Goal: Task Accomplishment & Management: Use online tool/utility

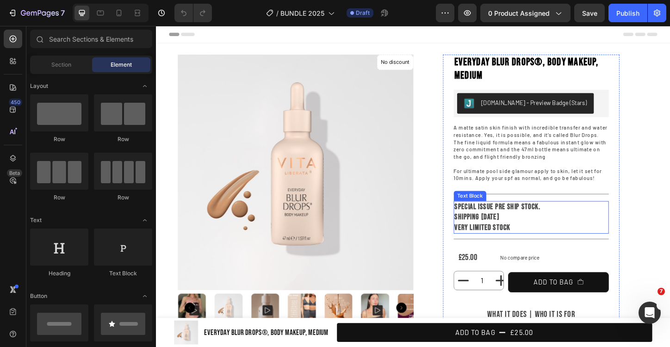
click at [574, 233] on p "shipping [DATE] very limited stock" at bounding box center [561, 238] width 166 height 22
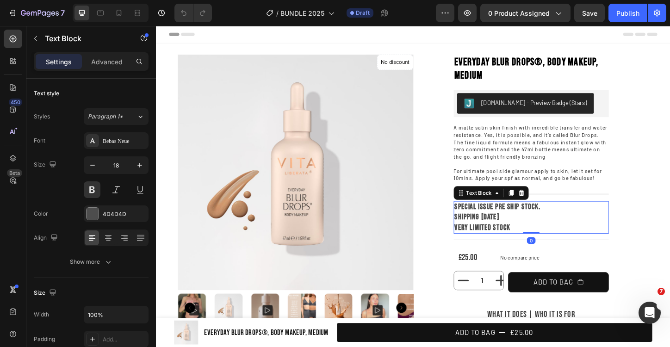
click at [495, 246] on p "shipping [DATE] very limited stock" at bounding box center [561, 238] width 166 height 22
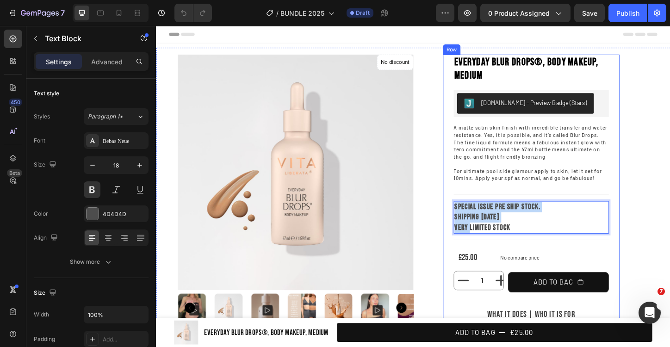
drag, startPoint x: 495, startPoint y: 246, endPoint x: 467, endPoint y: 222, distance: 36.4
click at [467, 222] on div "Everyday Blur Drops®, Body Makeup, Medium Product Title [DOMAIN_NAME] - Preview…" at bounding box center [560, 305] width 191 height 496
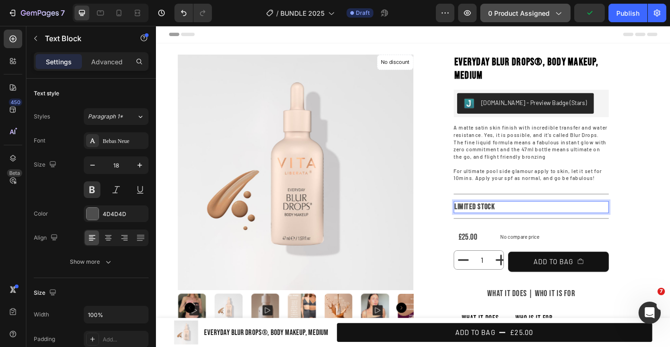
click at [499, 15] on span "0 product assigned" at bounding box center [519, 13] width 62 height 10
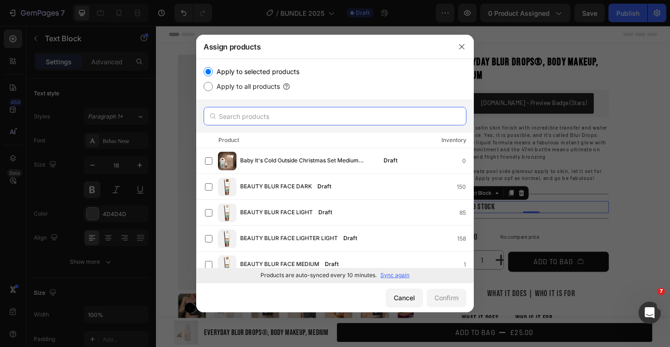
click at [276, 118] on input "text" at bounding box center [335, 116] width 263 height 19
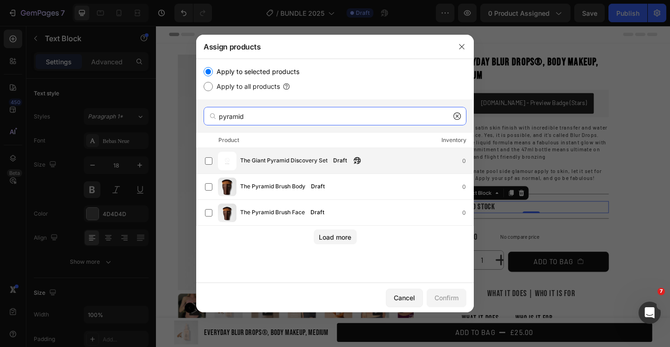
type input "pyramid"
click at [290, 165] on span "The Giant Pyramid Discovery Set" at bounding box center [283, 161] width 87 height 10
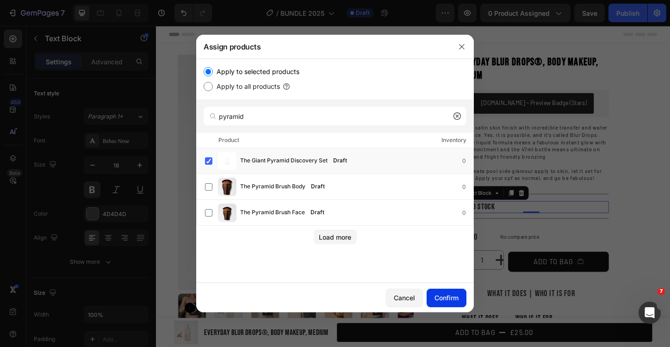
click at [452, 296] on div "Confirm" at bounding box center [446, 298] width 24 height 10
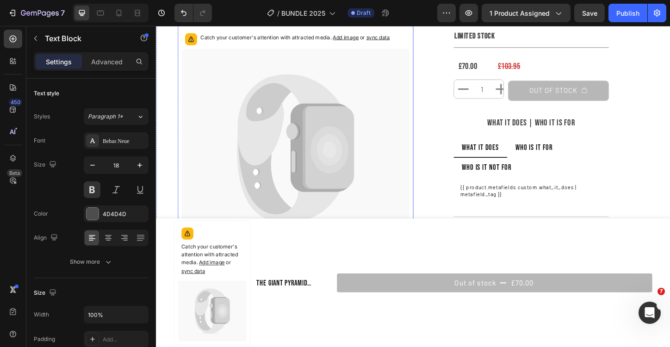
scroll to position [272, 0]
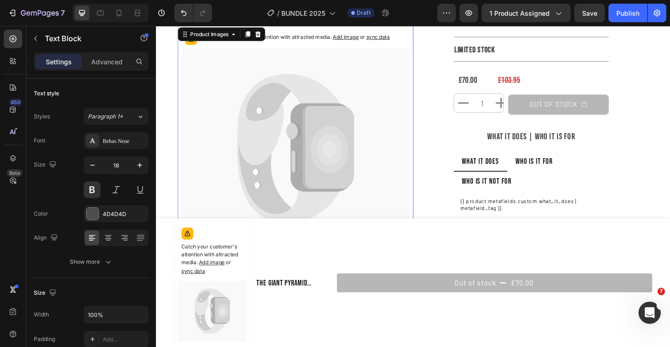
click at [397, 38] on span "sync data" at bounding box center [395, 38] width 25 height 7
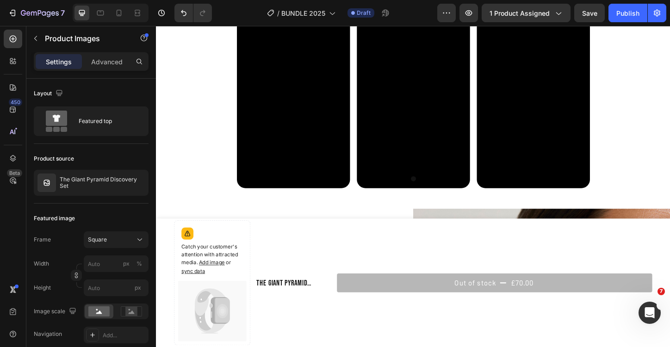
scroll to position [768, 0]
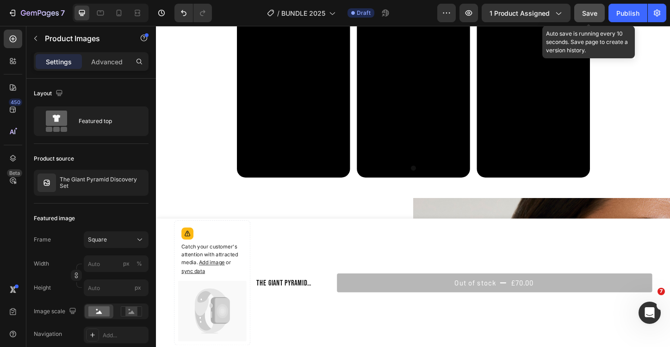
click at [595, 14] on span "Save" at bounding box center [589, 13] width 15 height 8
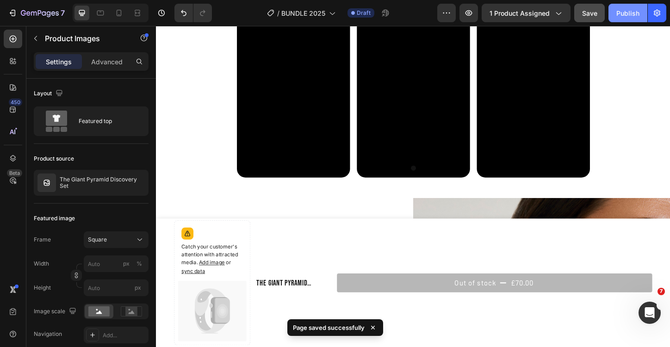
click at [619, 18] on button "Publish" at bounding box center [627, 13] width 39 height 19
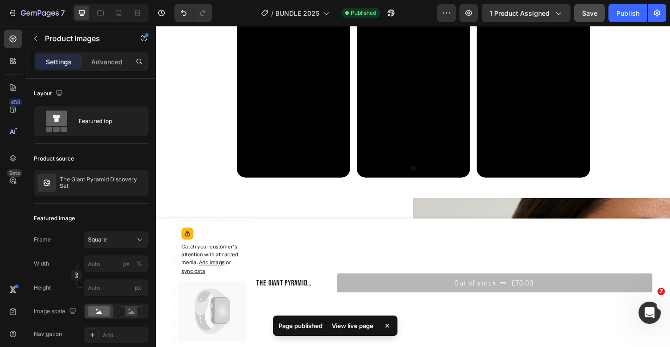
click at [358, 327] on div "View live page" at bounding box center [352, 325] width 53 height 13
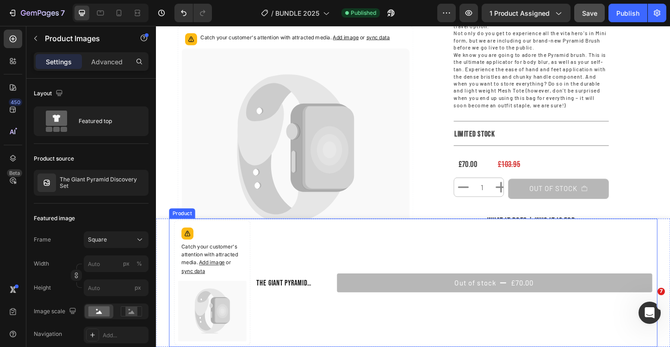
scroll to position [138, 0]
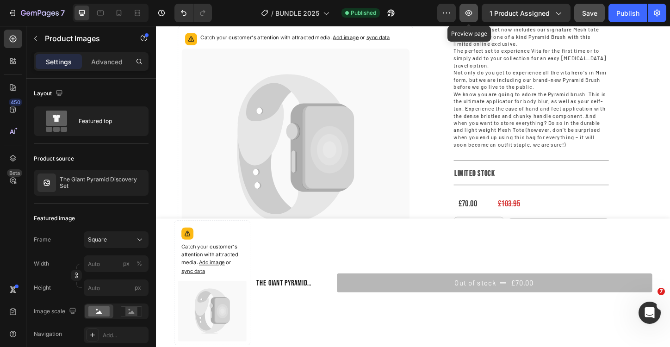
click at [473, 15] on icon "button" at bounding box center [468, 12] width 9 height 9
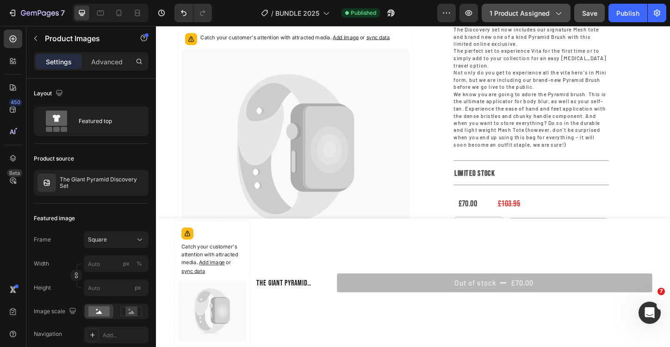
click at [521, 19] on button "1 product assigned" at bounding box center [526, 13] width 89 height 19
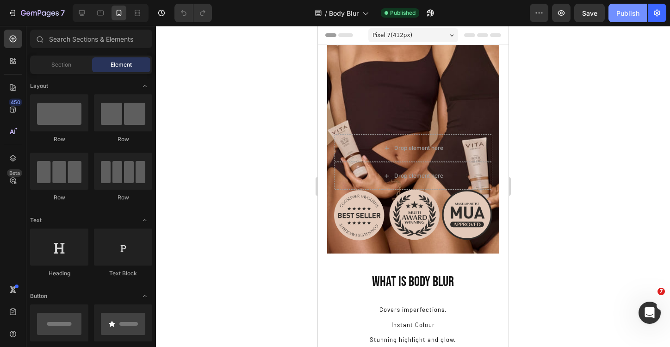
click at [616, 9] on button "Publish" at bounding box center [627, 13] width 39 height 19
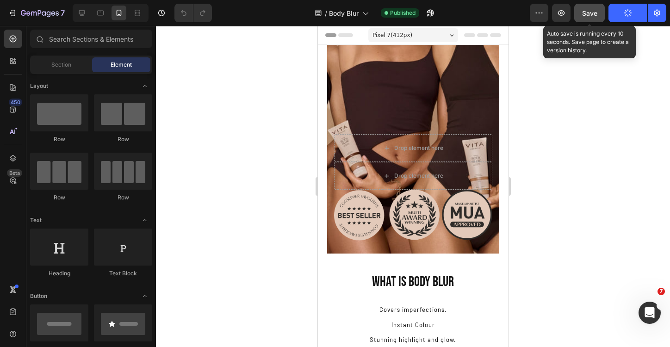
click at [595, 14] on span "Save" at bounding box center [589, 13] width 15 height 8
